Goal: Information Seeking & Learning: Check status

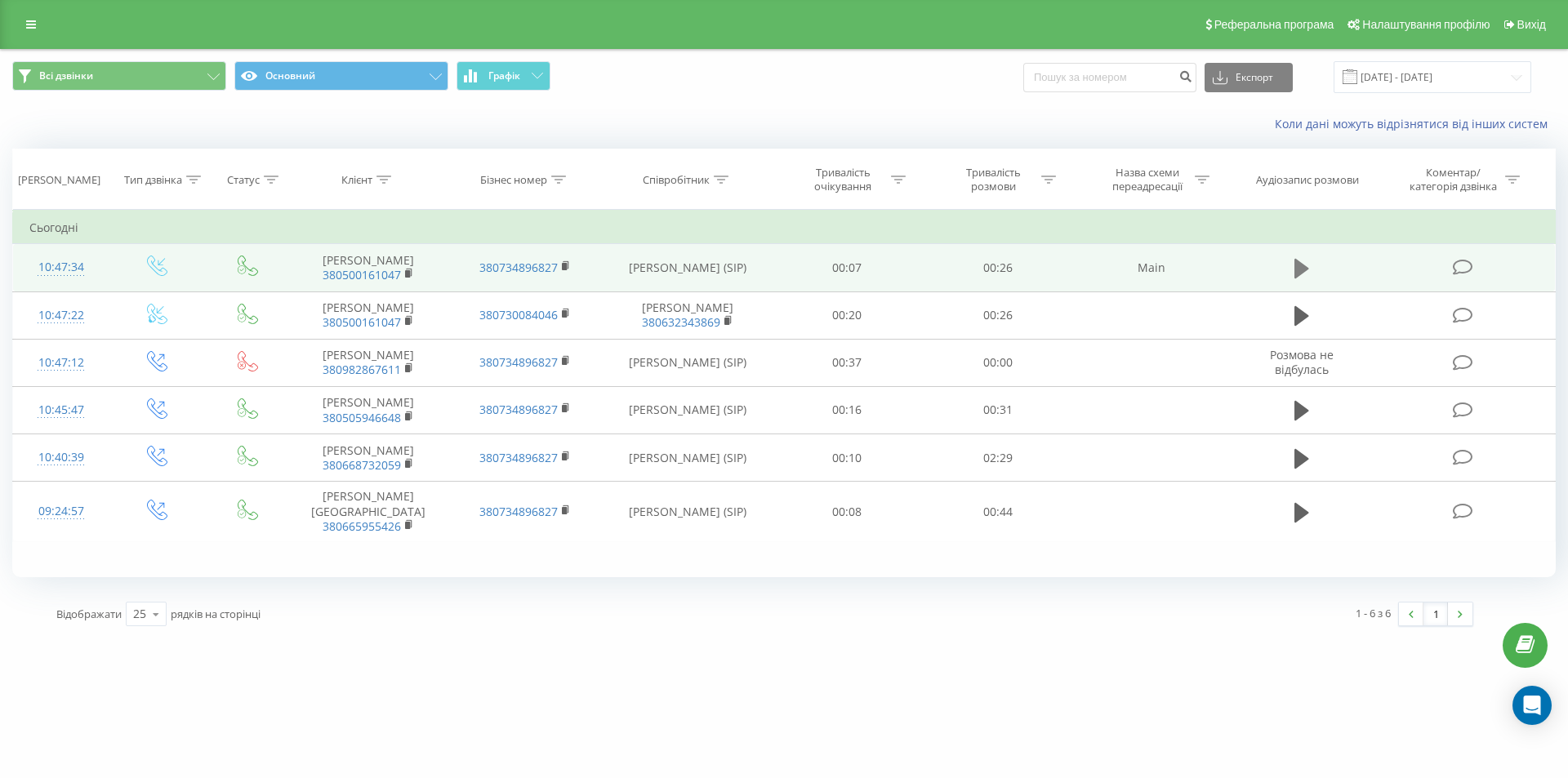
click at [1305, 268] on icon at bounding box center [1301, 268] width 15 height 20
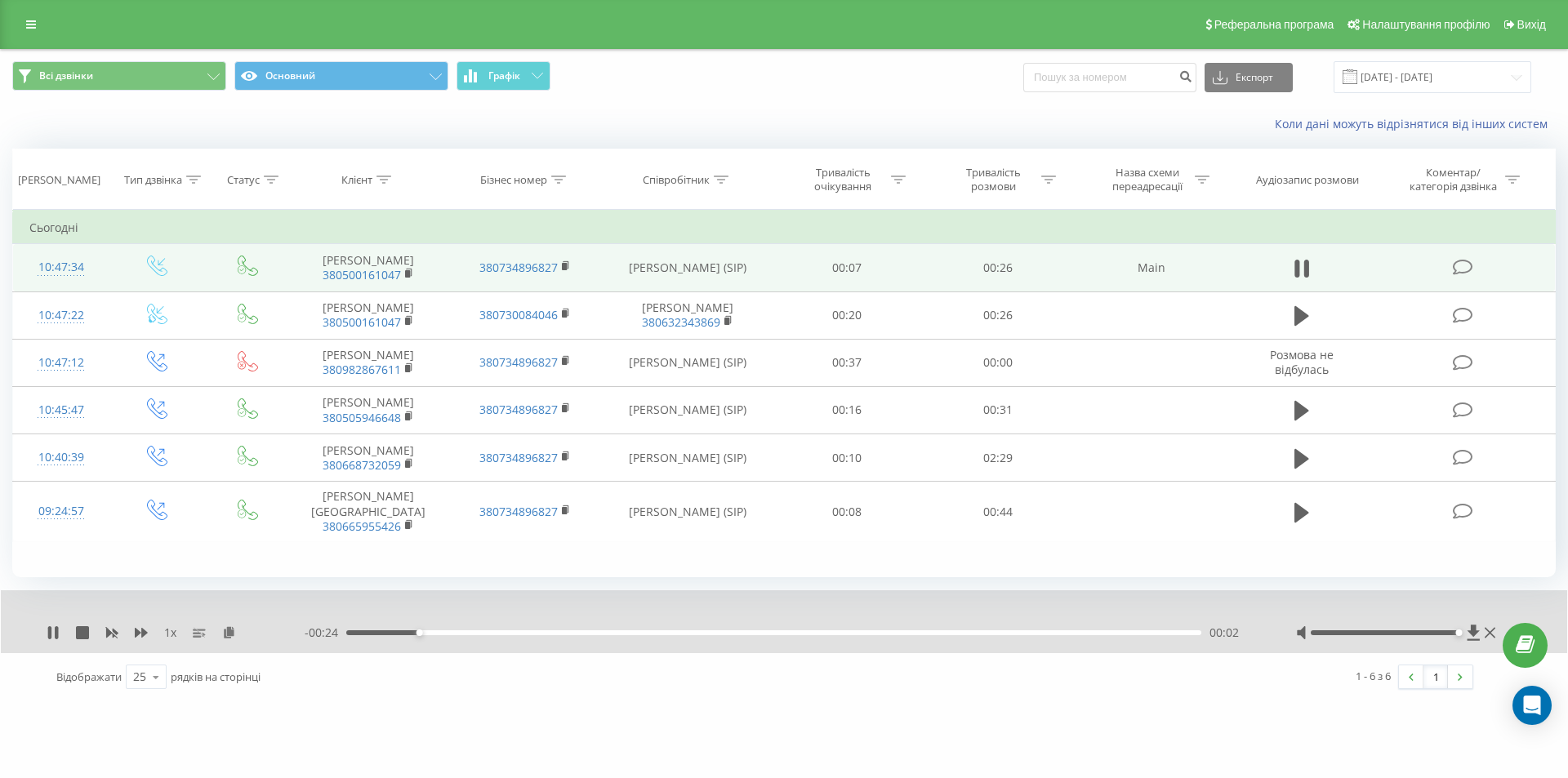
drag, startPoint x: 1386, startPoint y: 632, endPoint x: 1462, endPoint y: 636, distance: 76.1
click at [1462, 636] on div at bounding box center [1397, 632] width 203 height 16
click at [56, 634] on icon at bounding box center [57, 632] width 3 height 13
click at [1294, 270] on icon at bounding box center [1301, 268] width 15 height 23
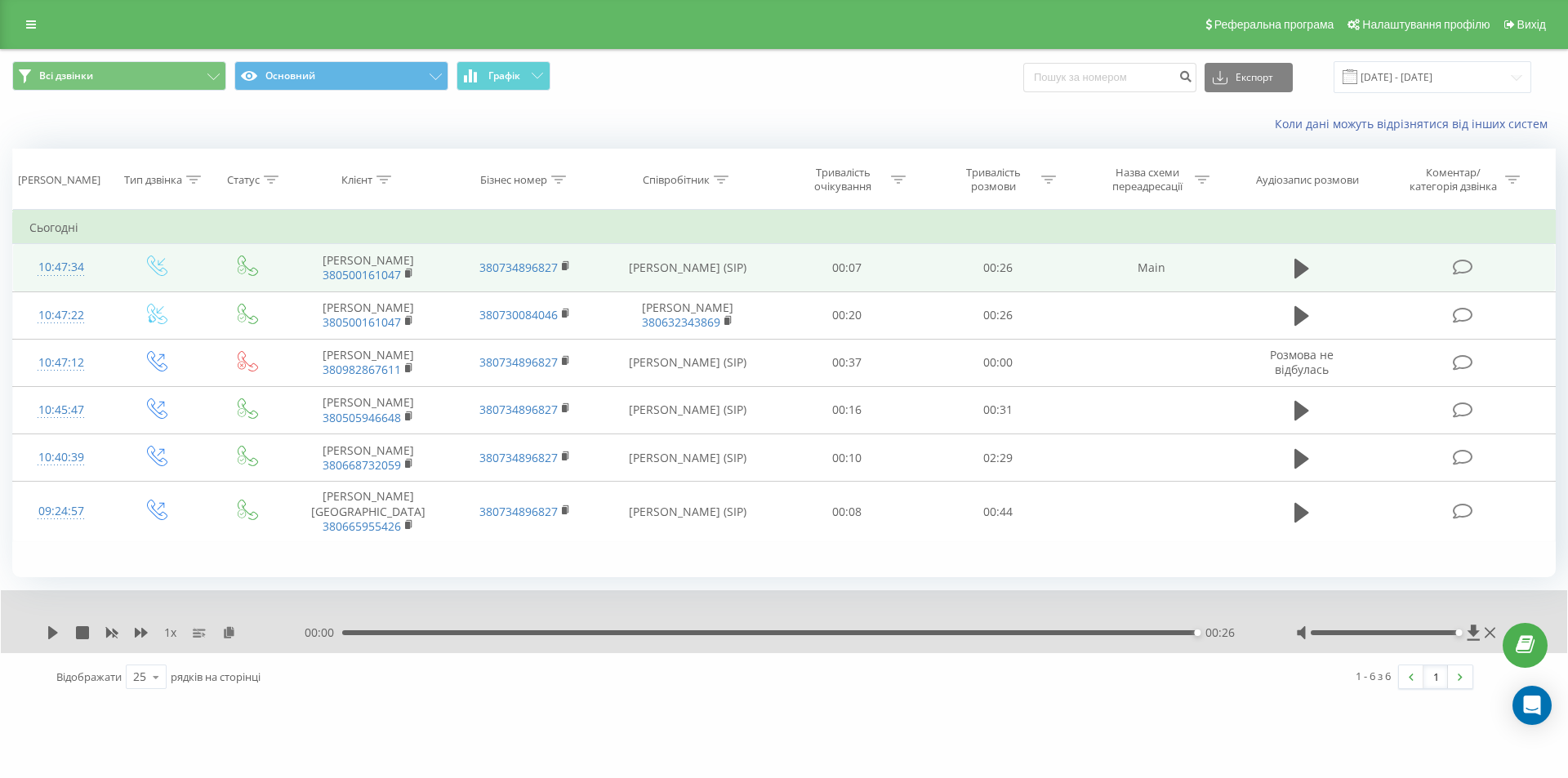
click at [462, 118] on div "Коли дані можуть відрізнятися вiд інших систем" at bounding box center [784, 124] width 1566 height 39
click at [79, 268] on div "10:47:34" at bounding box center [61, 267] width 64 height 32
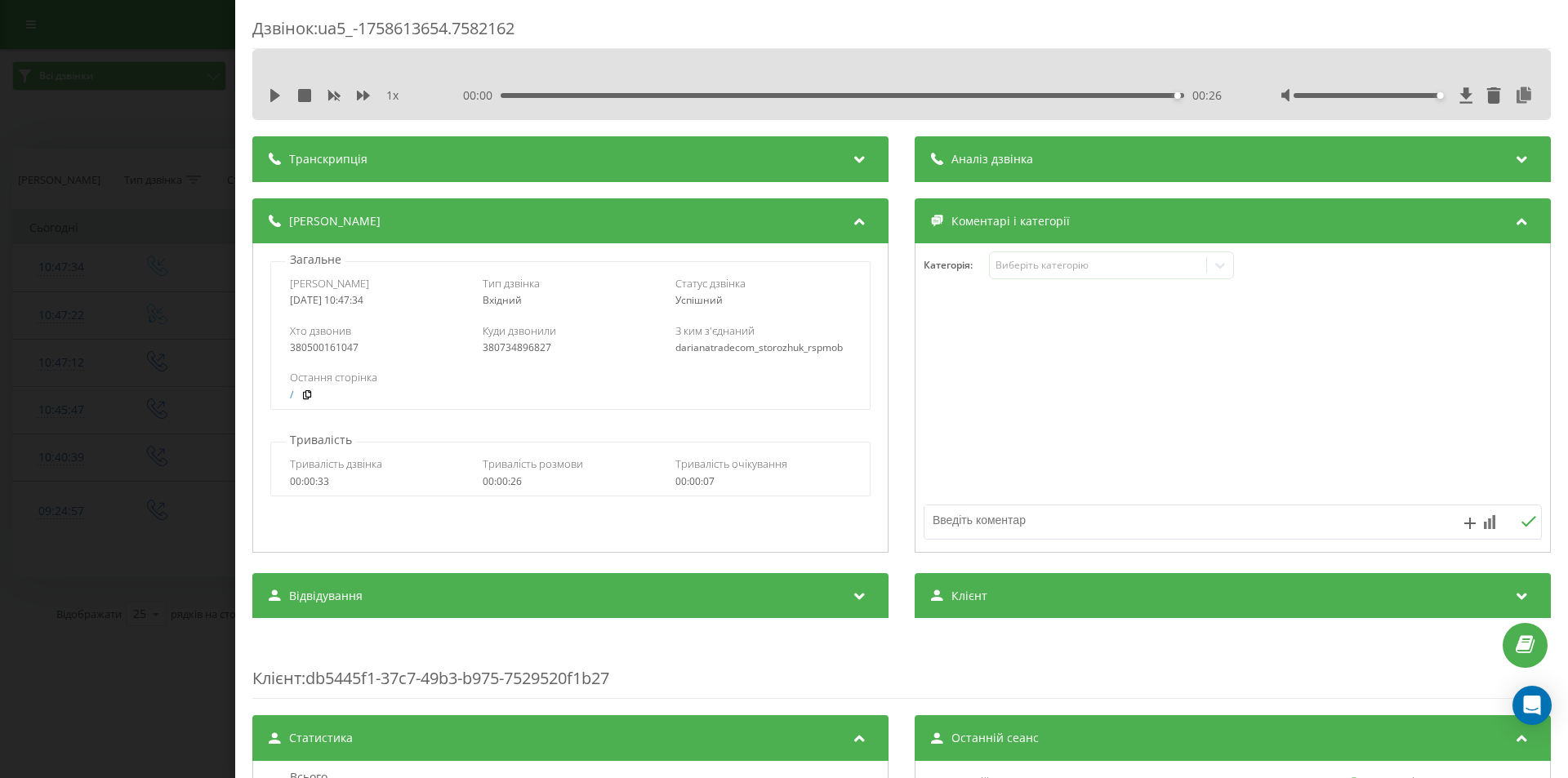
click at [499, 348] on div "380734896827" at bounding box center [570, 347] width 176 height 11
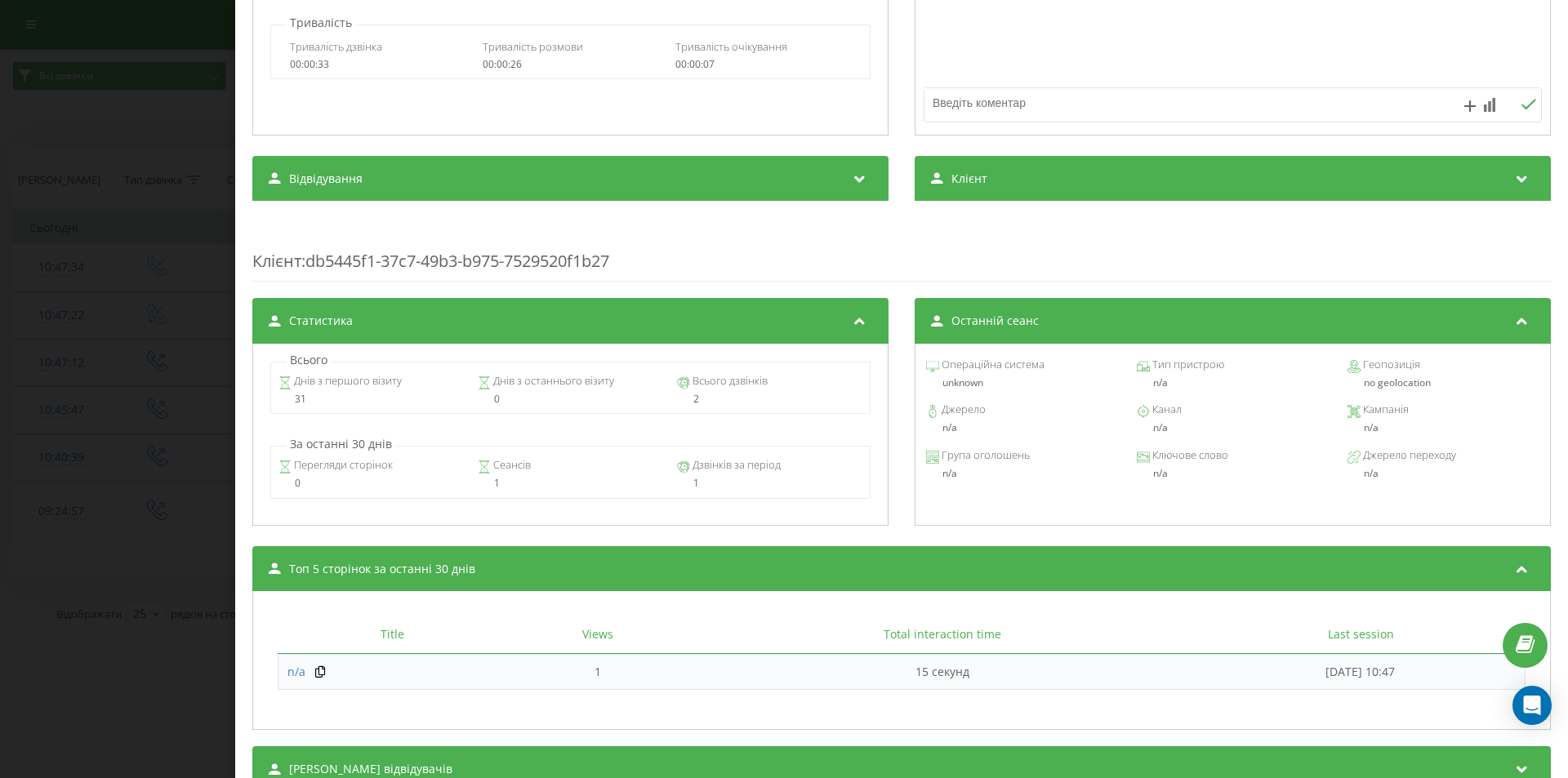
scroll to position [480, 0]
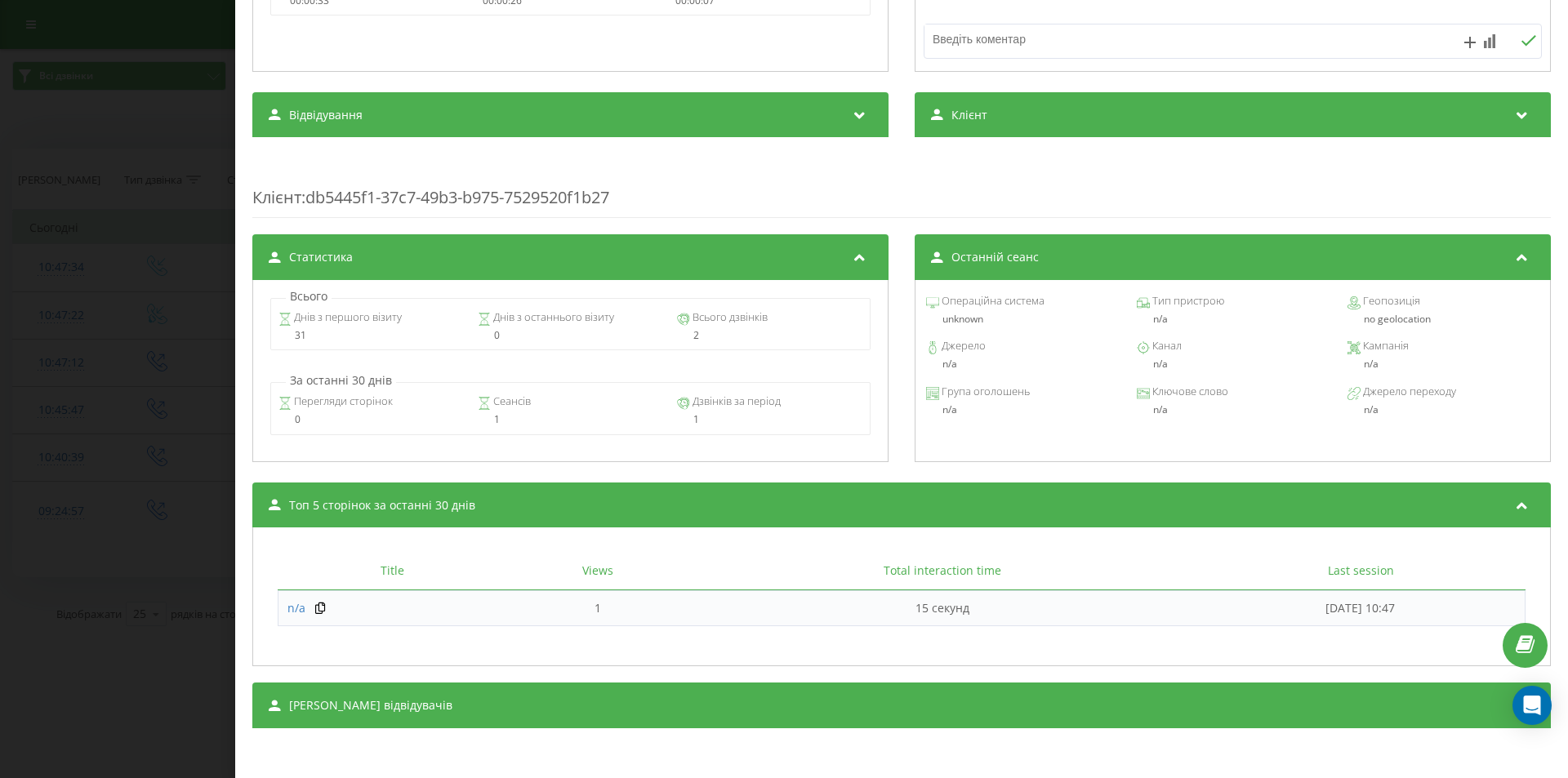
click at [764, 713] on div "Сеанси відвідувачів" at bounding box center [901, 705] width 1299 height 45
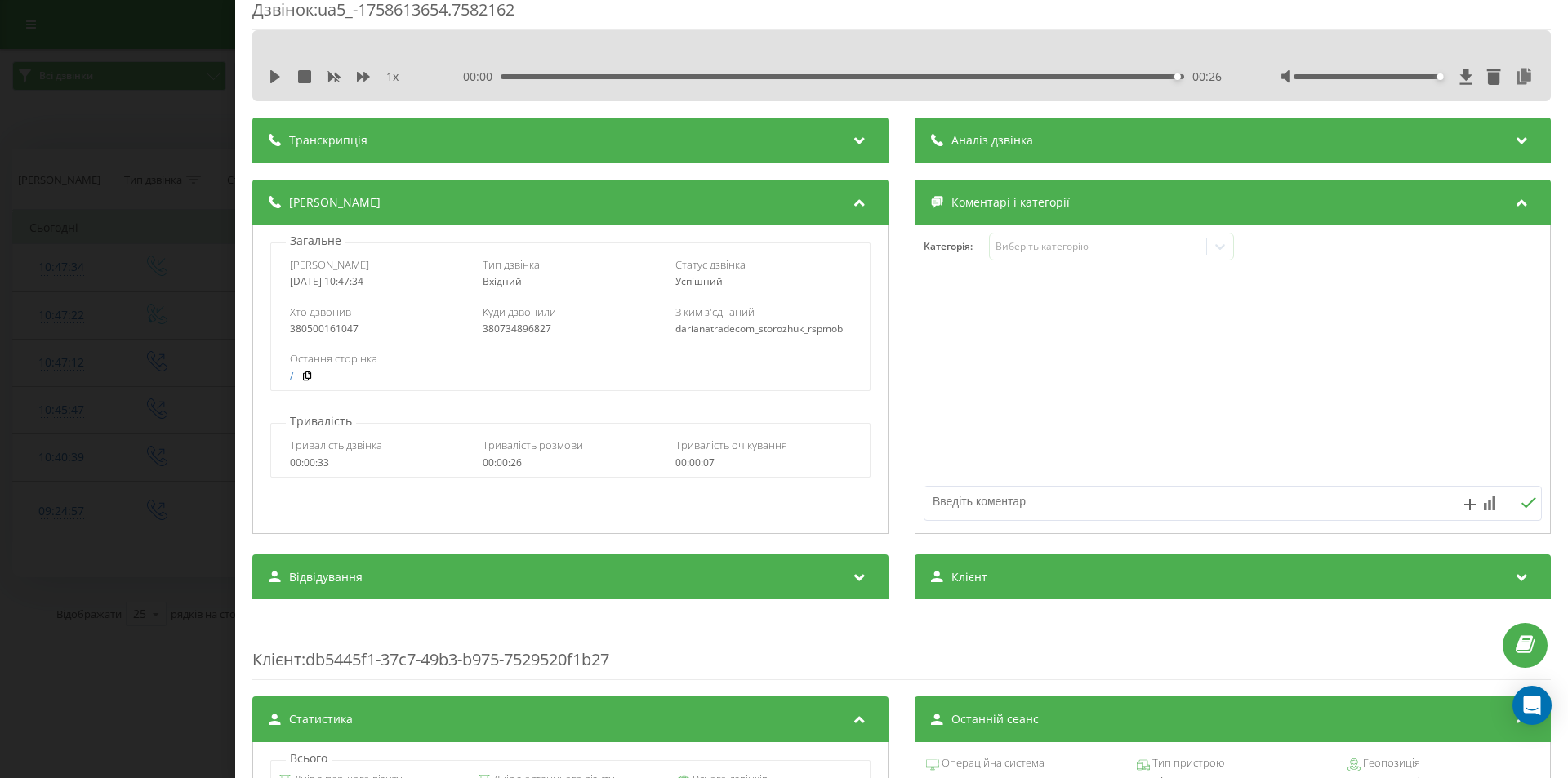
scroll to position [0, 0]
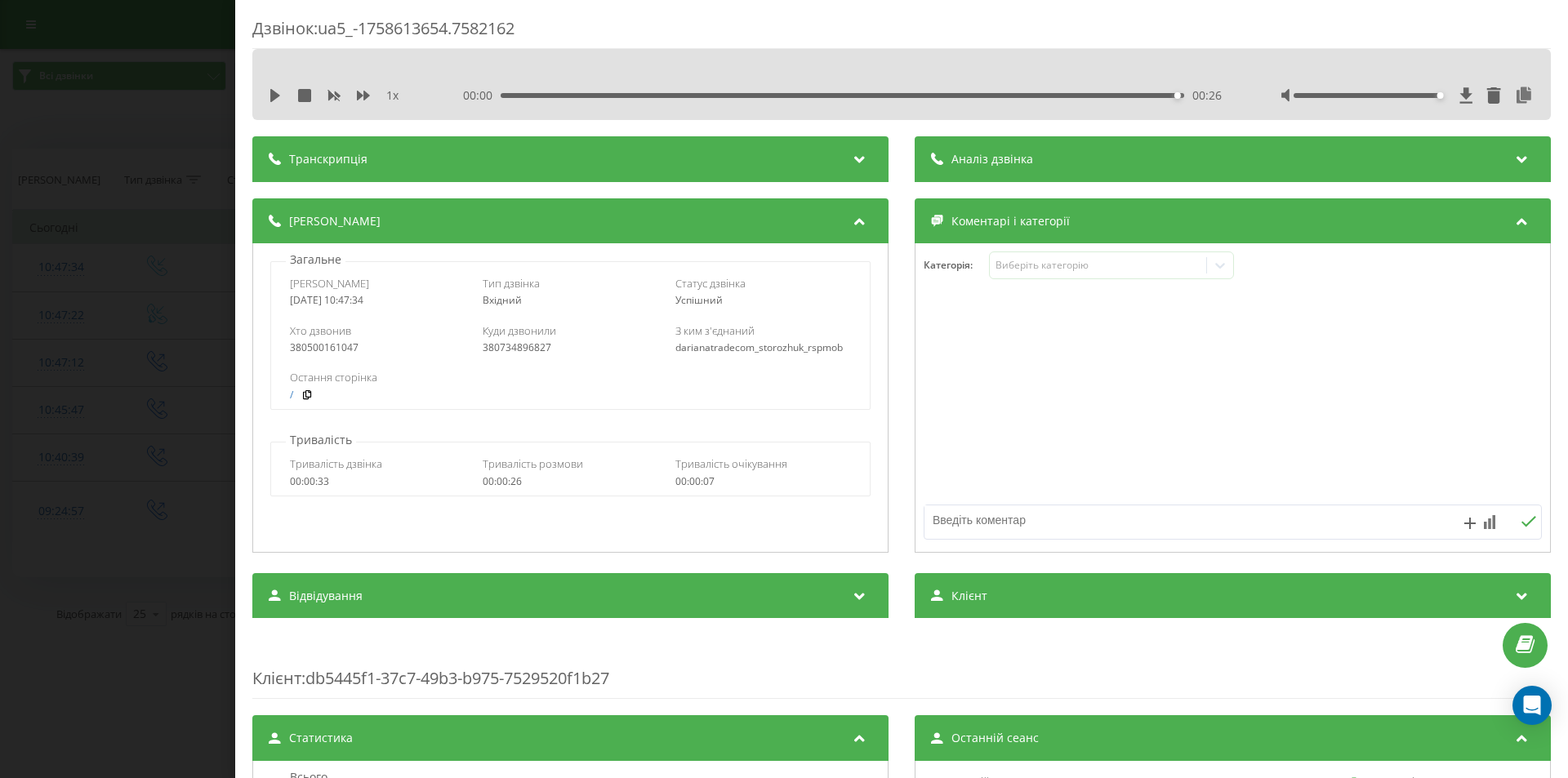
click at [156, 123] on div "Дзвінок : ua5_-1758613654.7582162 1 x 00:00 00:26 00:26 Транскрипція Для AI-ана…" at bounding box center [784, 389] width 1568 height 778
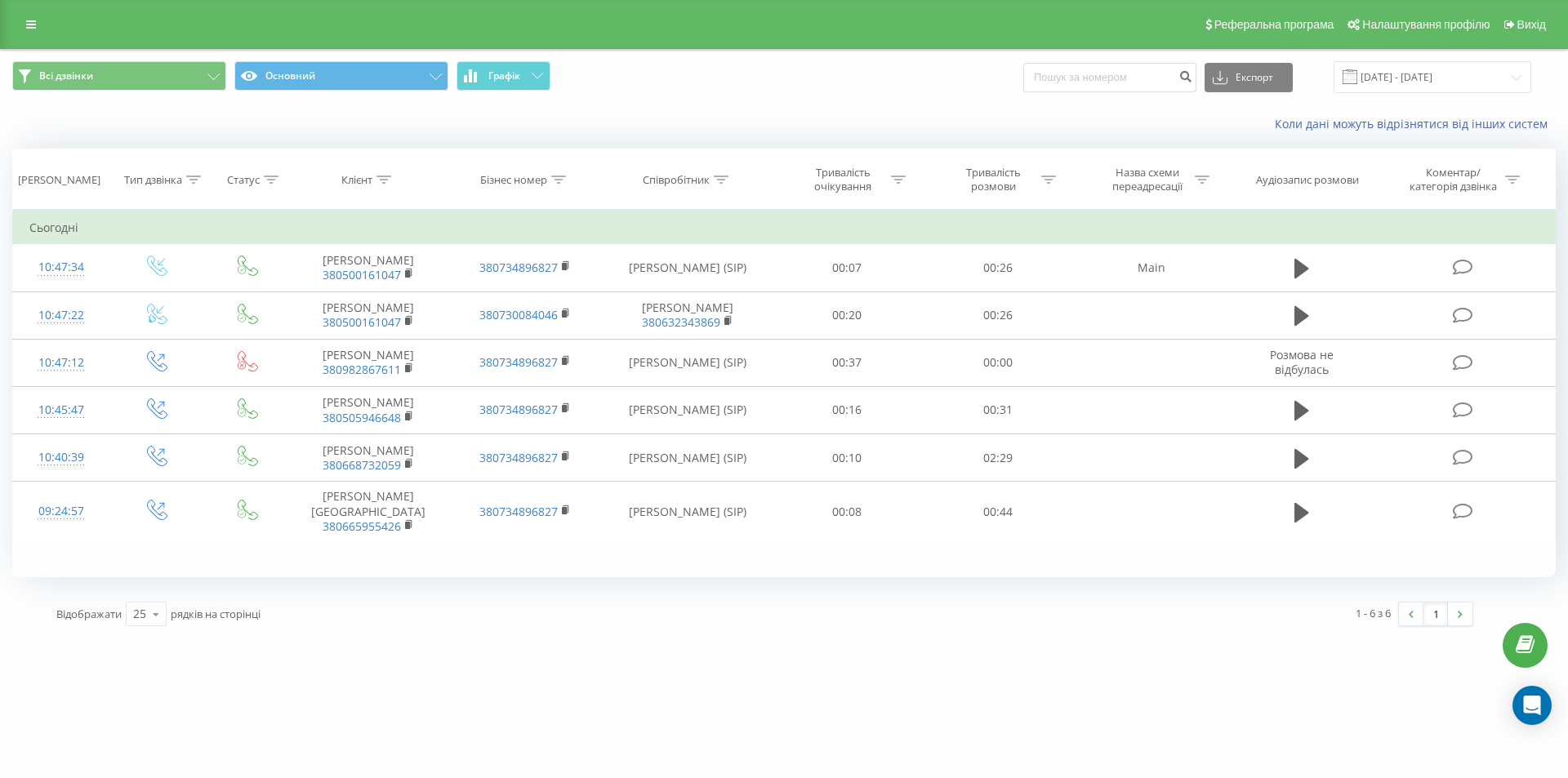
click at [156, 123] on div "Коли дані можуть відрізнятися вiд інших систем" at bounding box center [784, 124] width 1566 height 39
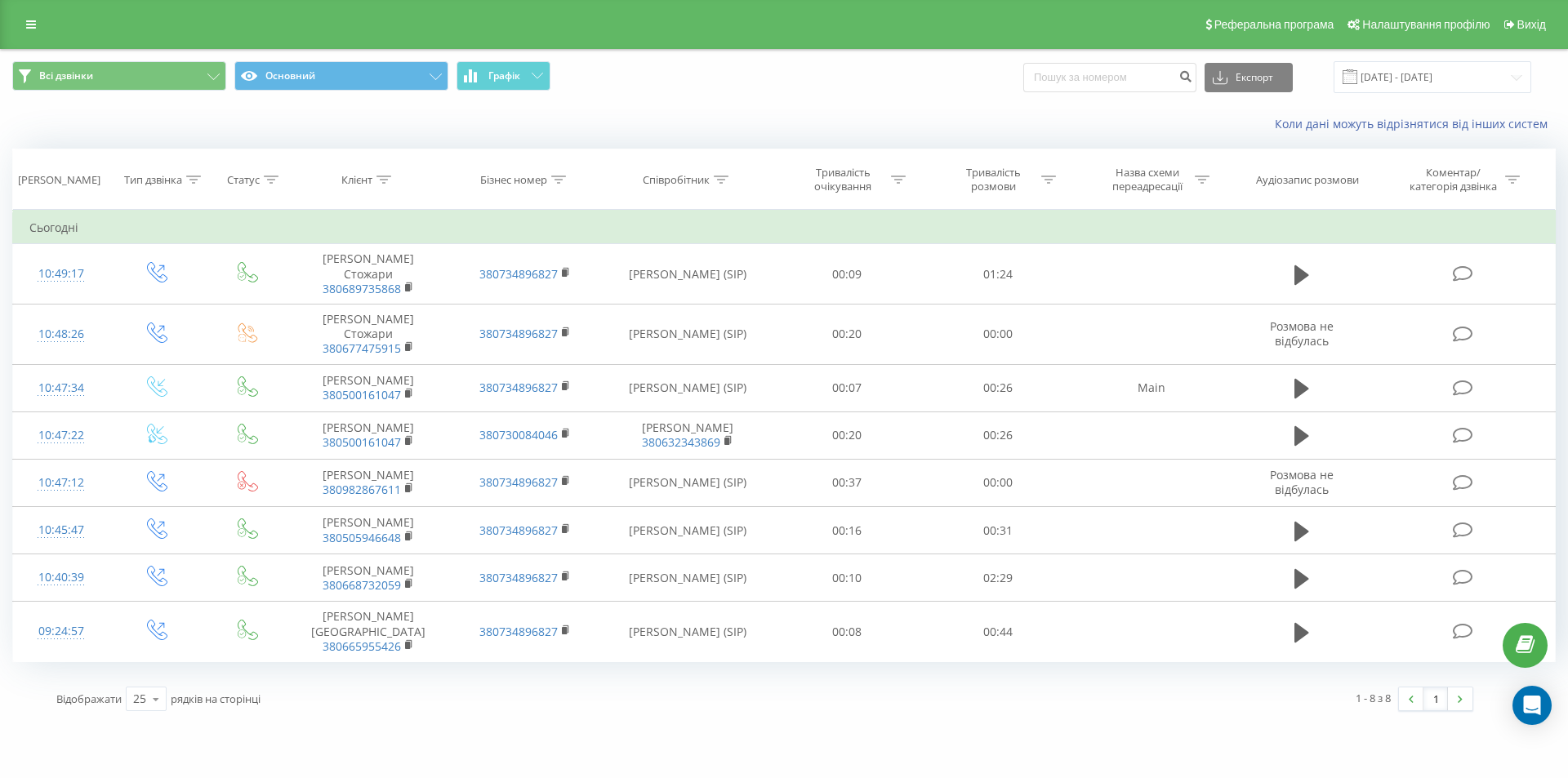
click at [138, 115] on div "Коли дані можуть відрізнятися вiд інших систем" at bounding box center [784, 124] width 1566 height 39
